Goal: Information Seeking & Learning: Compare options

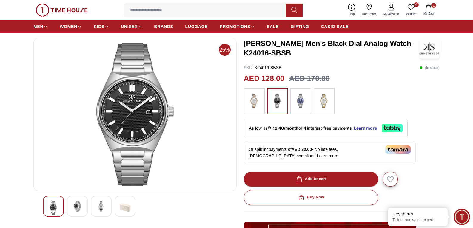
scroll to position [60, 0]
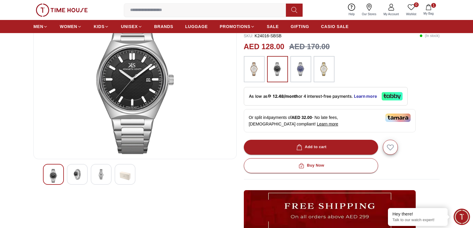
click at [74, 170] on img at bounding box center [77, 174] width 11 height 11
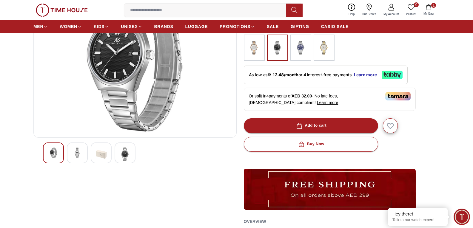
scroll to position [90, 0]
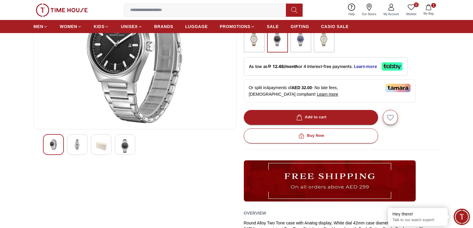
click at [99, 142] on img at bounding box center [101, 146] width 11 height 14
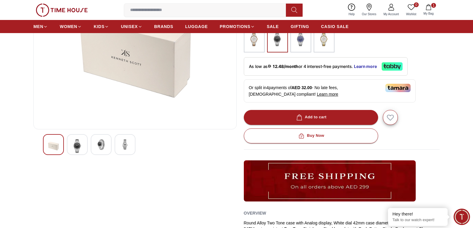
click at [126, 143] on img at bounding box center [125, 144] width 11 height 11
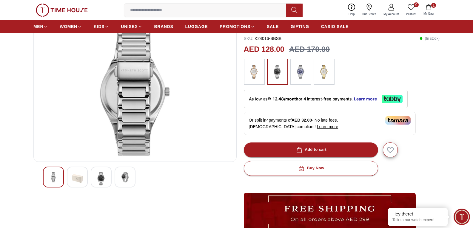
scroll to position [60, 0]
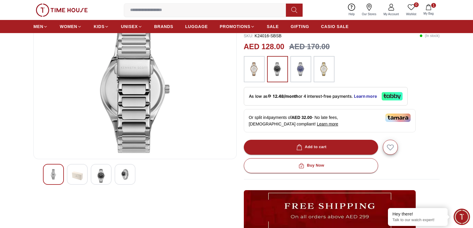
click at [50, 178] on img at bounding box center [53, 174] width 11 height 11
click at [73, 179] on img at bounding box center [77, 176] width 11 height 14
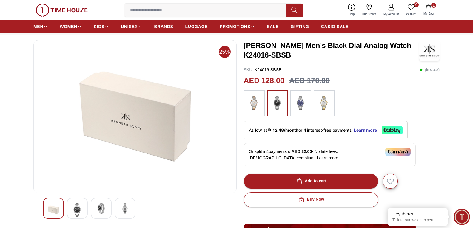
scroll to position [0, 0]
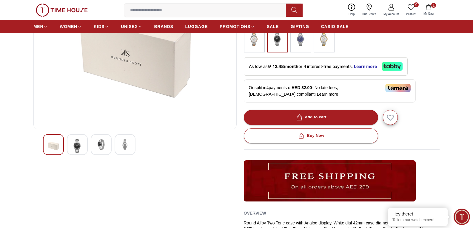
click at [103, 147] on img at bounding box center [101, 144] width 11 height 11
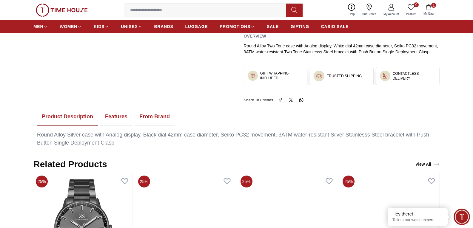
scroll to position [269, 0]
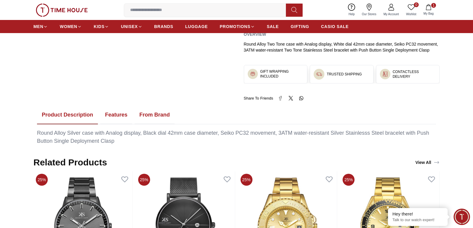
click at [117, 114] on button "Features" at bounding box center [116, 115] width 32 height 19
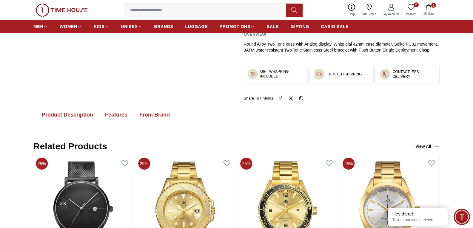
click at [149, 115] on button "From Brand" at bounding box center [155, 115] width 40 height 19
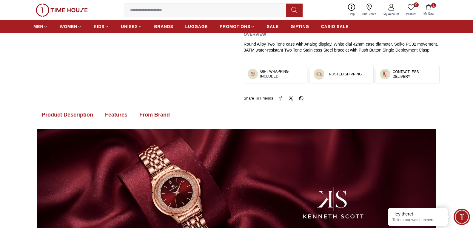
click at [67, 117] on button "Product Description" at bounding box center [67, 115] width 61 height 19
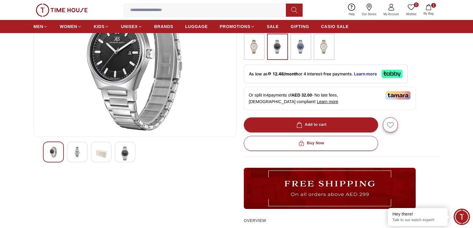
scroll to position [90, 0]
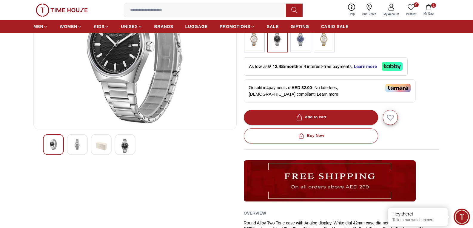
click at [83, 140] on div at bounding box center [77, 144] width 21 height 21
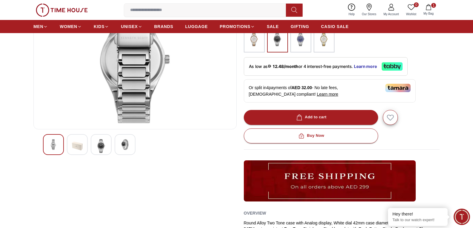
click at [105, 145] on img at bounding box center [101, 146] width 11 height 14
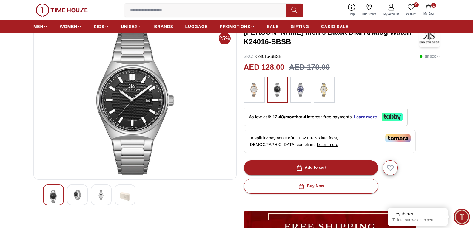
scroll to position [0, 0]
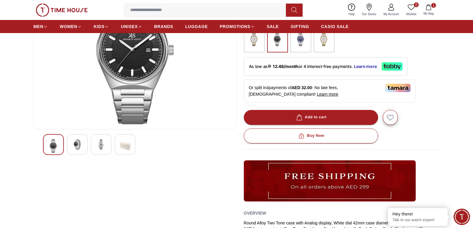
click at [121, 143] on img at bounding box center [125, 146] width 11 height 14
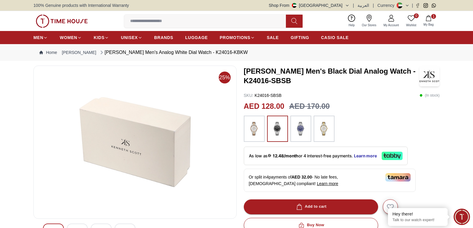
click at [44, 23] on img at bounding box center [62, 21] width 52 height 13
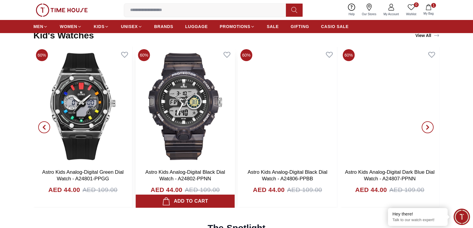
scroll to position [1434, 0]
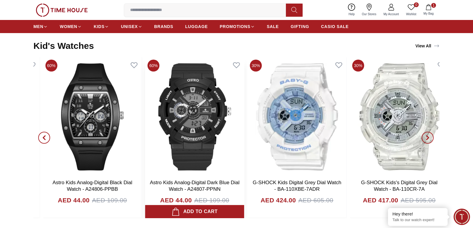
click at [173, 159] on img at bounding box center [194, 116] width 99 height 119
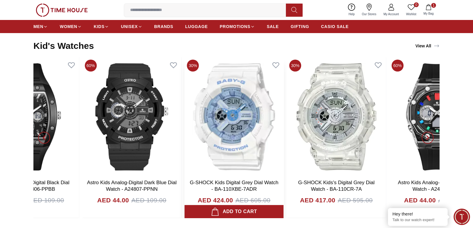
click at [209, 148] on img at bounding box center [234, 116] width 99 height 119
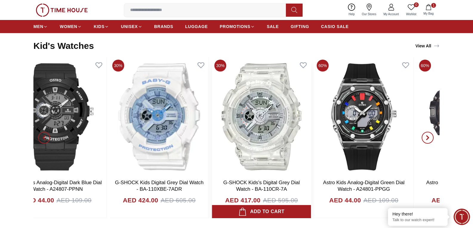
click at [262, 155] on img at bounding box center [261, 116] width 99 height 119
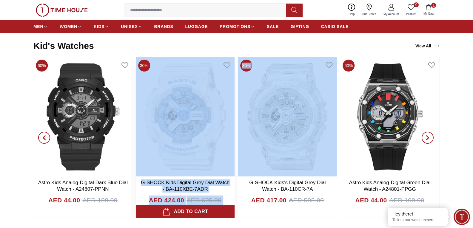
drag, startPoint x: 314, startPoint y: 150, endPoint x: 217, endPoint y: 147, distance: 97.4
click at [223, 148] on div "60% Astro Kids Analog-Digital Black Dial Watch - A24806-PPBB AED 44.00 AED 109.…" at bounding box center [236, 138] width 406 height 162
drag, startPoint x: 293, startPoint y: 139, endPoint x: 190, endPoint y: 137, distance: 103.1
click at [195, 138] on div "60% Astro Kids Analog-Digital Black Dial Watch - A24806-PPBB AED 44.00 AED 109.…" at bounding box center [236, 138] width 406 height 162
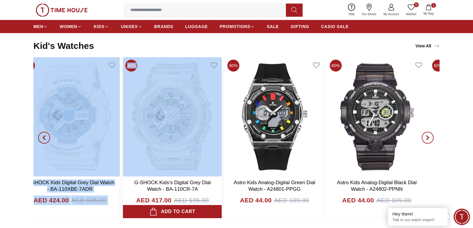
click at [123, 126] on img at bounding box center [172, 116] width 99 height 119
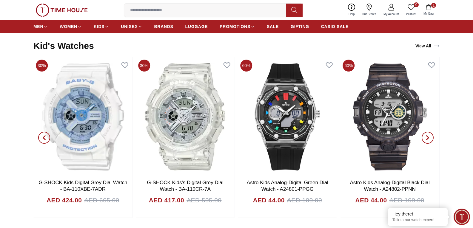
click at [8, 66] on section "Kid's Watches View All 60% Astro Kids Analog-Digital Dark Blue Dial Watch - A24…" at bounding box center [236, 127] width 473 height 184
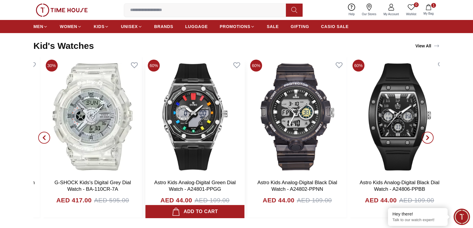
click at [184, 125] on img at bounding box center [195, 116] width 99 height 119
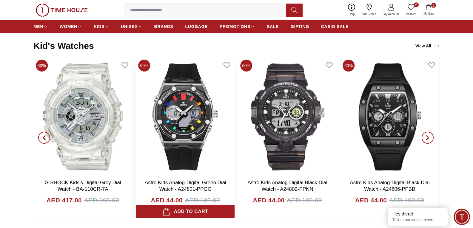
drag, startPoint x: 325, startPoint y: 113, endPoint x: 219, endPoint y: 108, distance: 106.2
click at [219, 108] on div "30% G-SHOCK Kids Digital Grey Dial Watch - BA-110XBE-7ADR AED 424.00 AED 605.00…" at bounding box center [236, 138] width 406 height 162
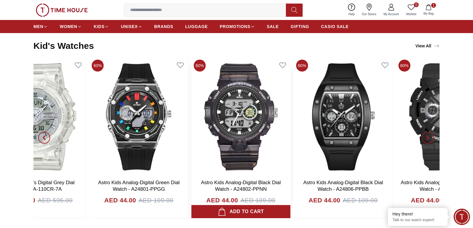
click at [192, 105] on img at bounding box center [241, 116] width 99 height 119
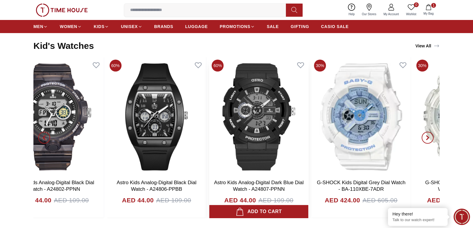
click at [246, 116] on img at bounding box center [259, 116] width 99 height 119
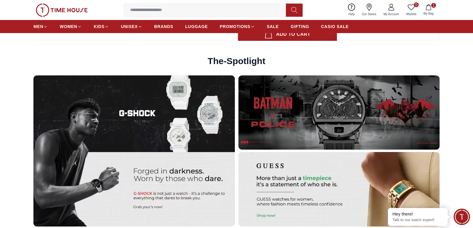
scroll to position [1613, 0]
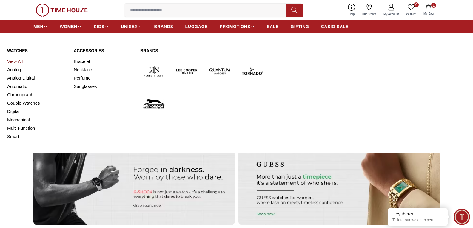
click at [15, 59] on link "View All" at bounding box center [36, 61] width 59 height 8
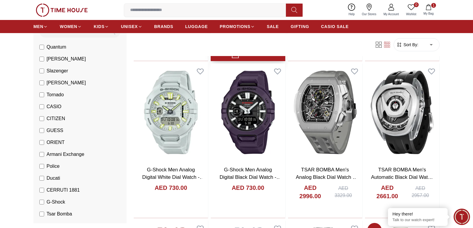
scroll to position [329, 0]
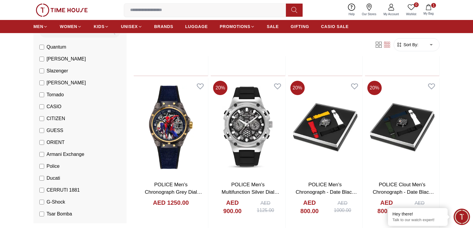
scroll to position [956, 0]
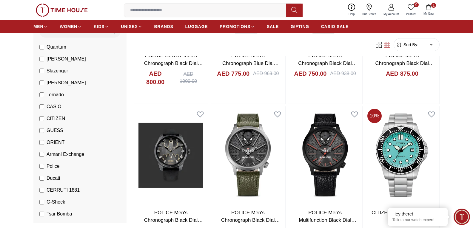
scroll to position [1583, 0]
